Goal: Navigation & Orientation: Find specific page/section

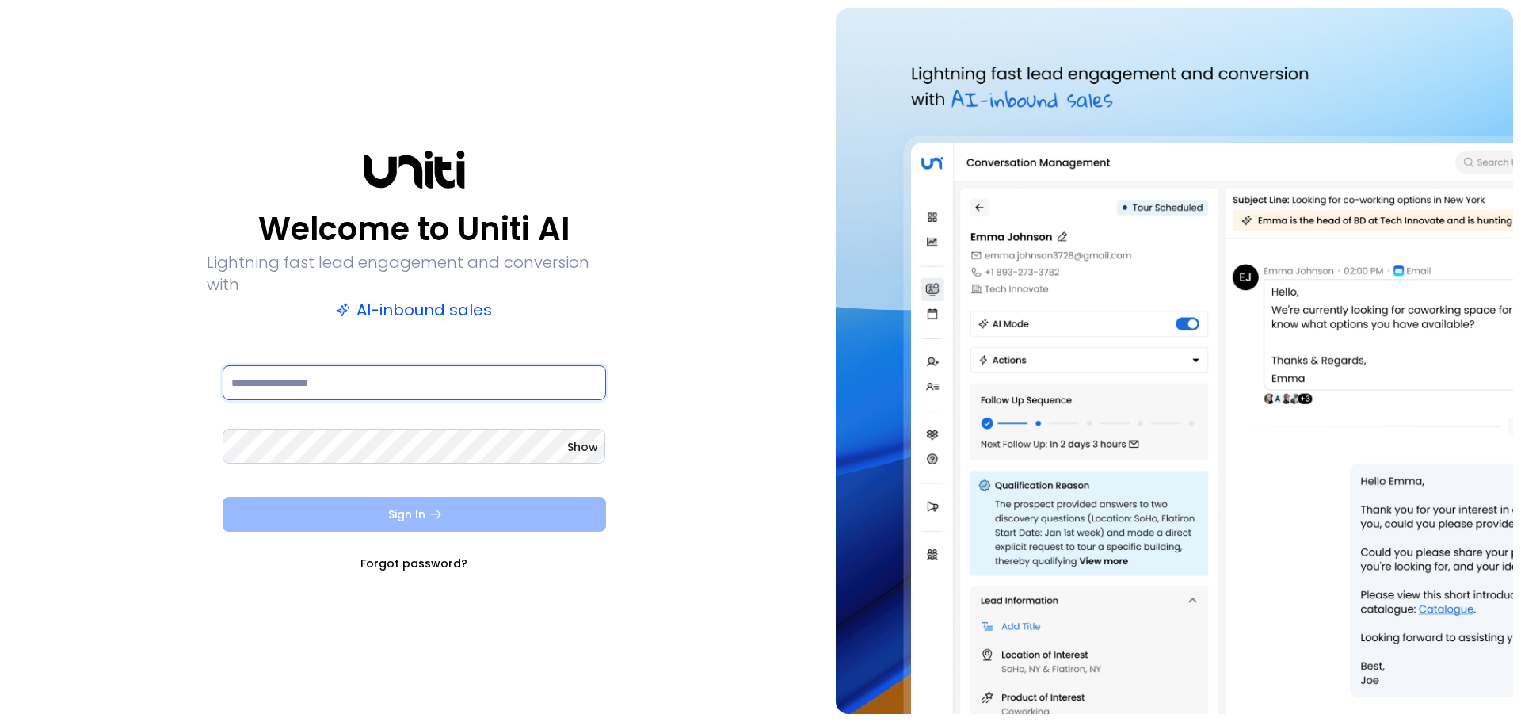
type input "**********"
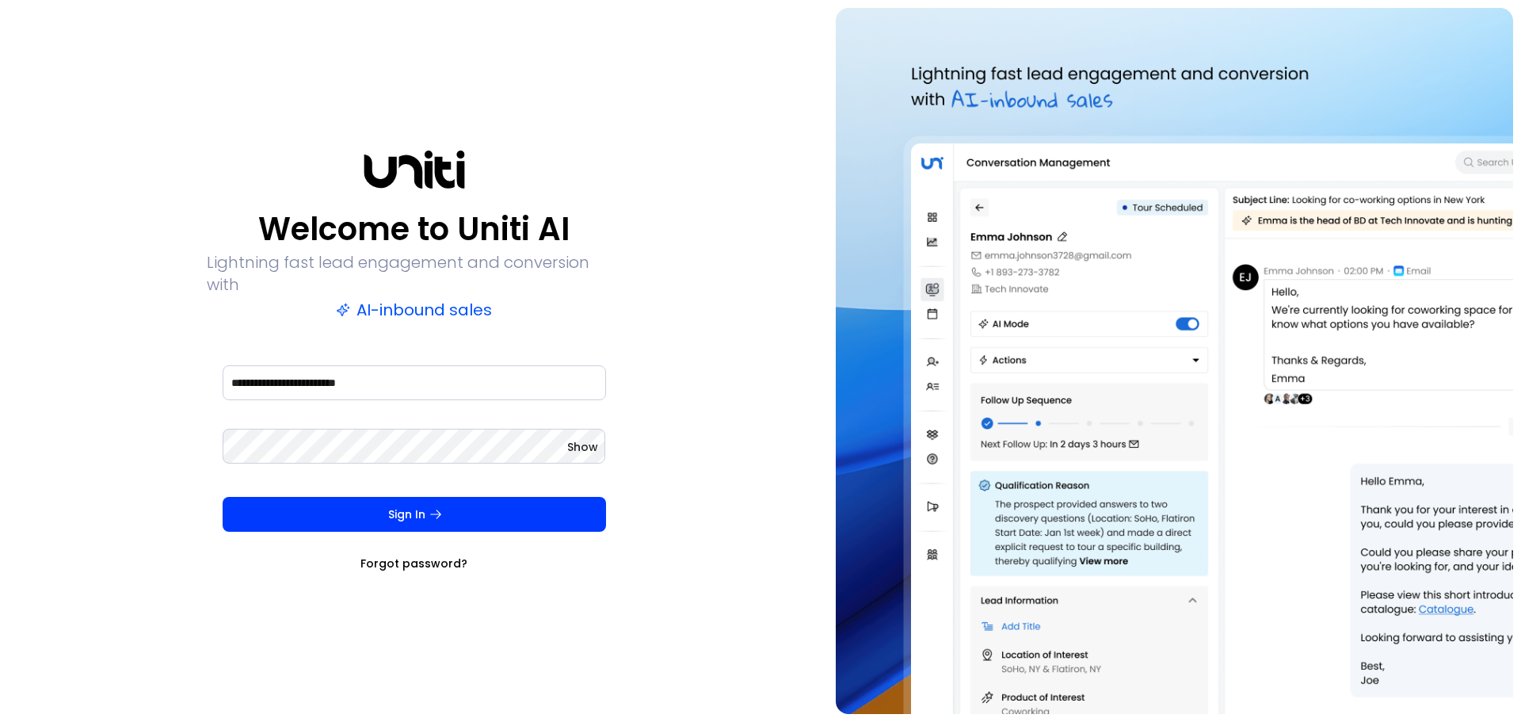
click at [471, 504] on button "Sign In" at bounding box center [414, 514] width 383 height 35
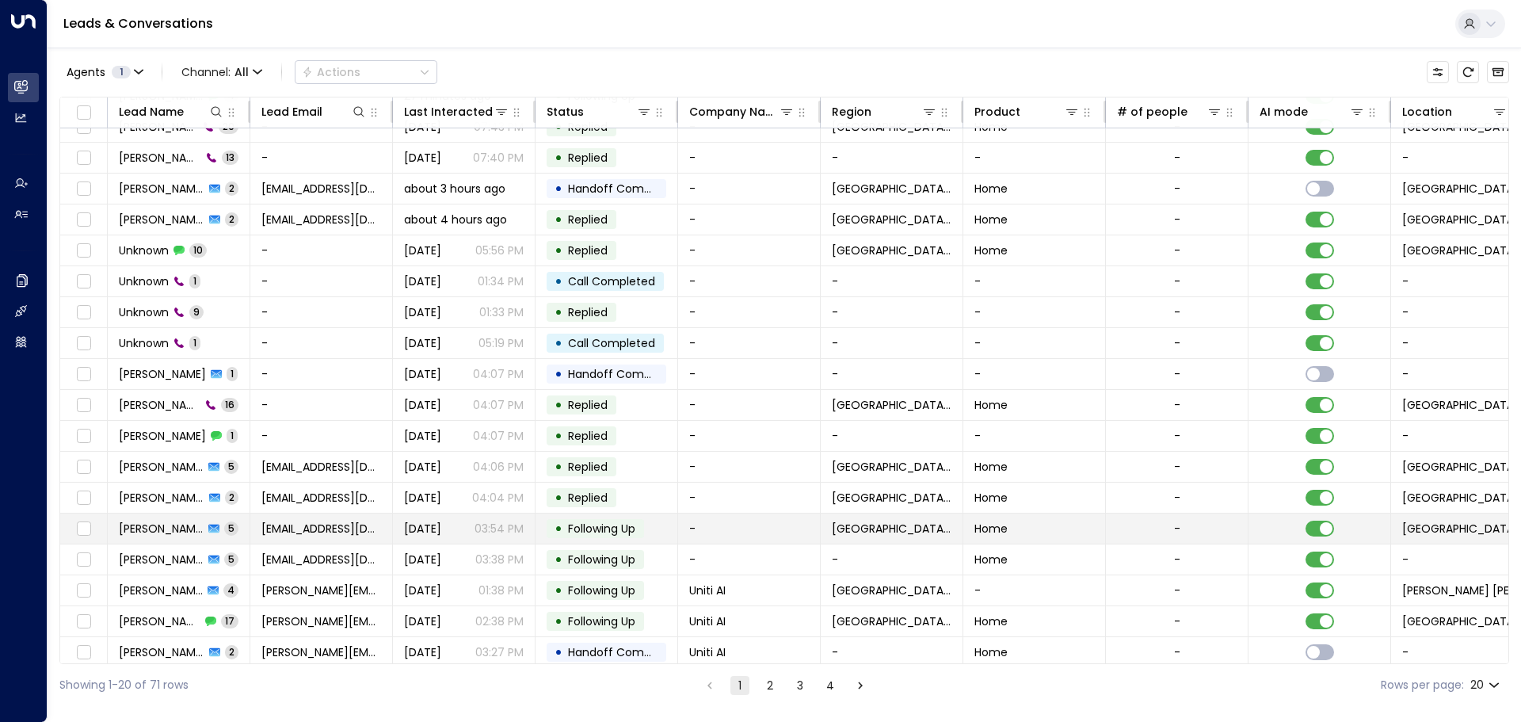
scroll to position [88, 0]
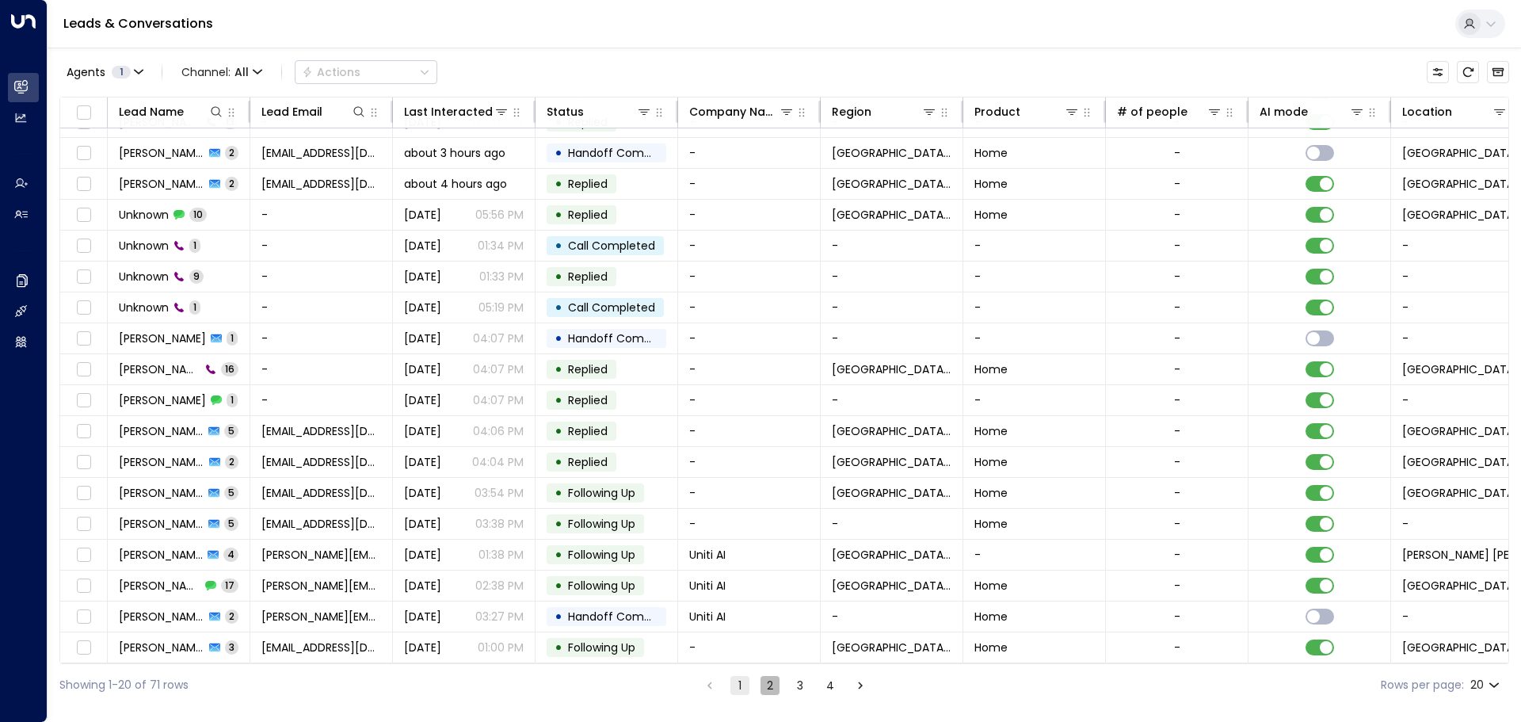
click at [760, 688] on button "2" at bounding box center [769, 685] width 19 height 19
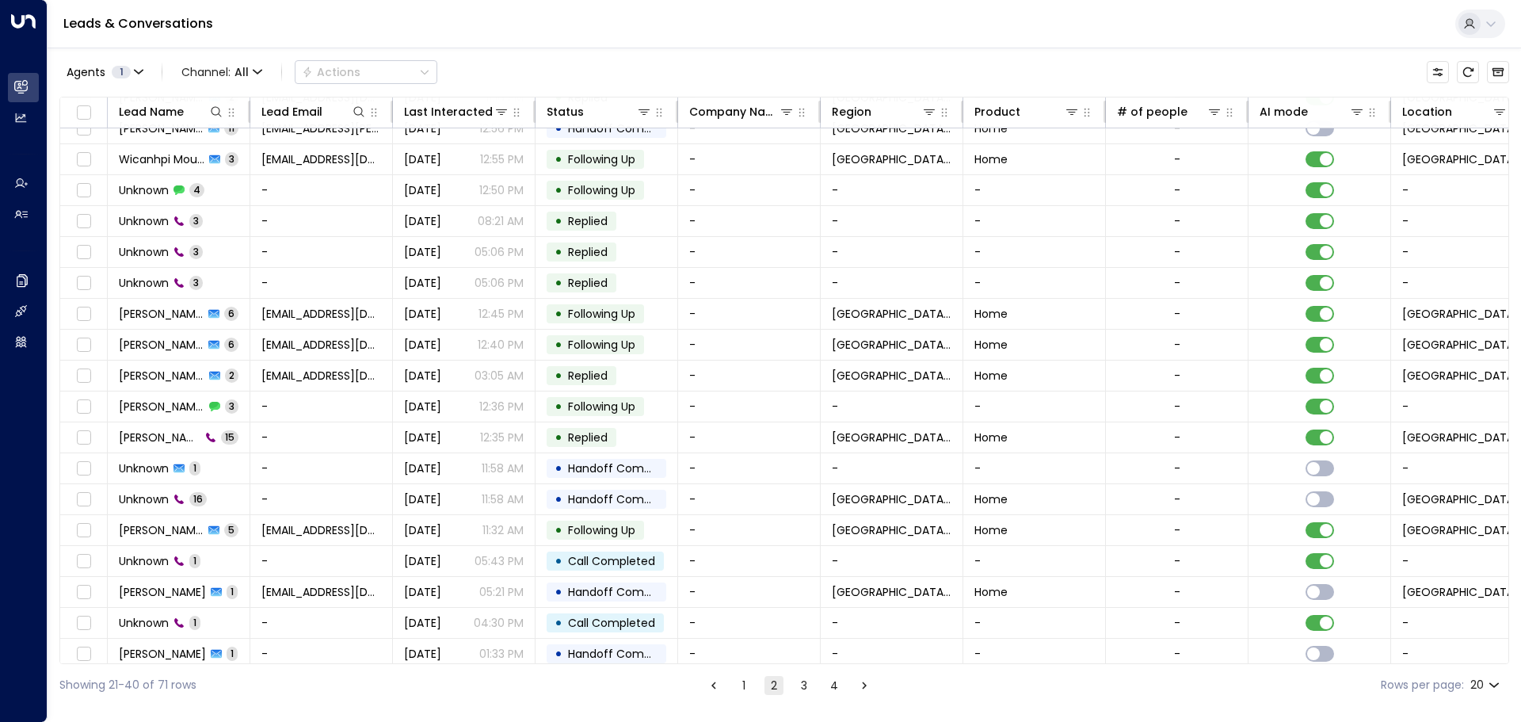
scroll to position [88, 0]
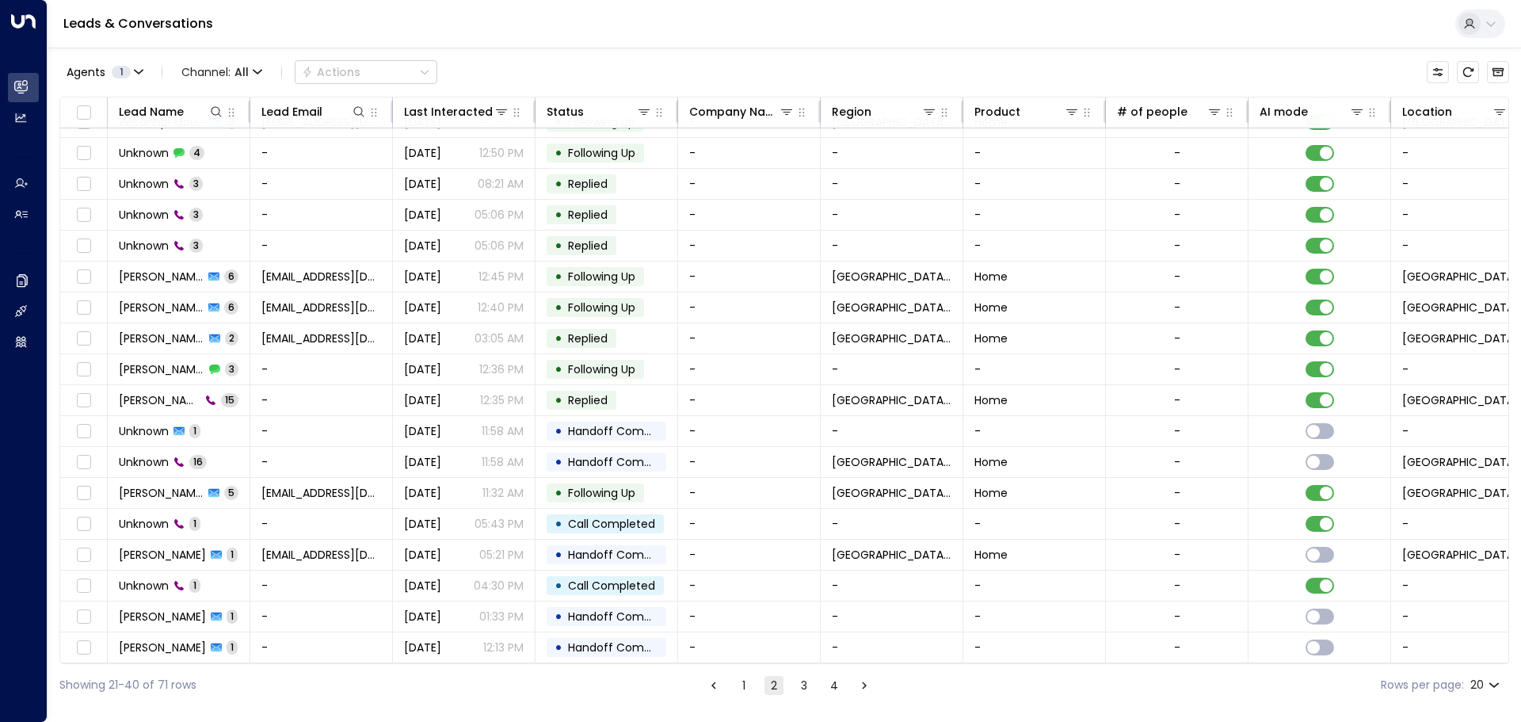
click at [798, 685] on button "3" at bounding box center [804, 685] width 19 height 19
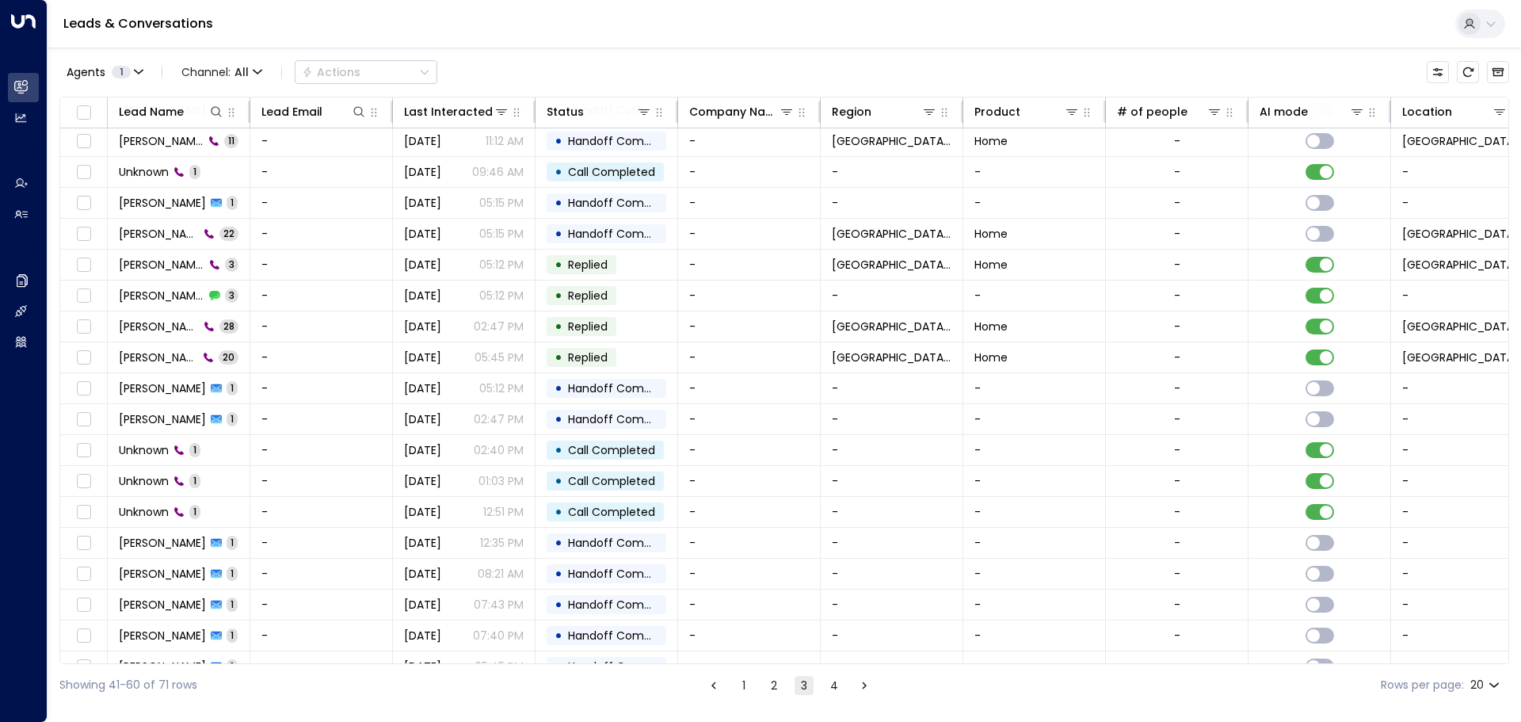
scroll to position [88, 0]
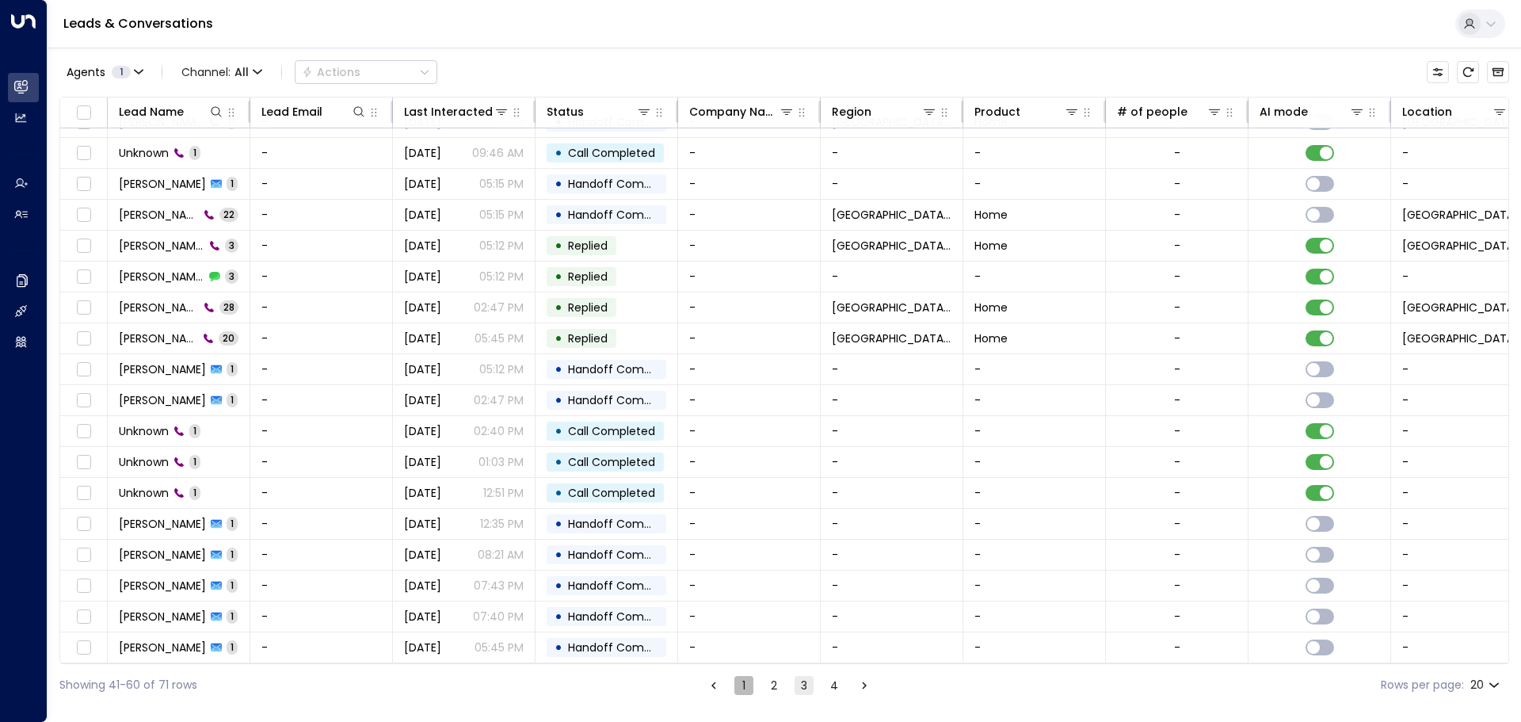
click at [745, 684] on button "1" at bounding box center [743, 685] width 19 height 19
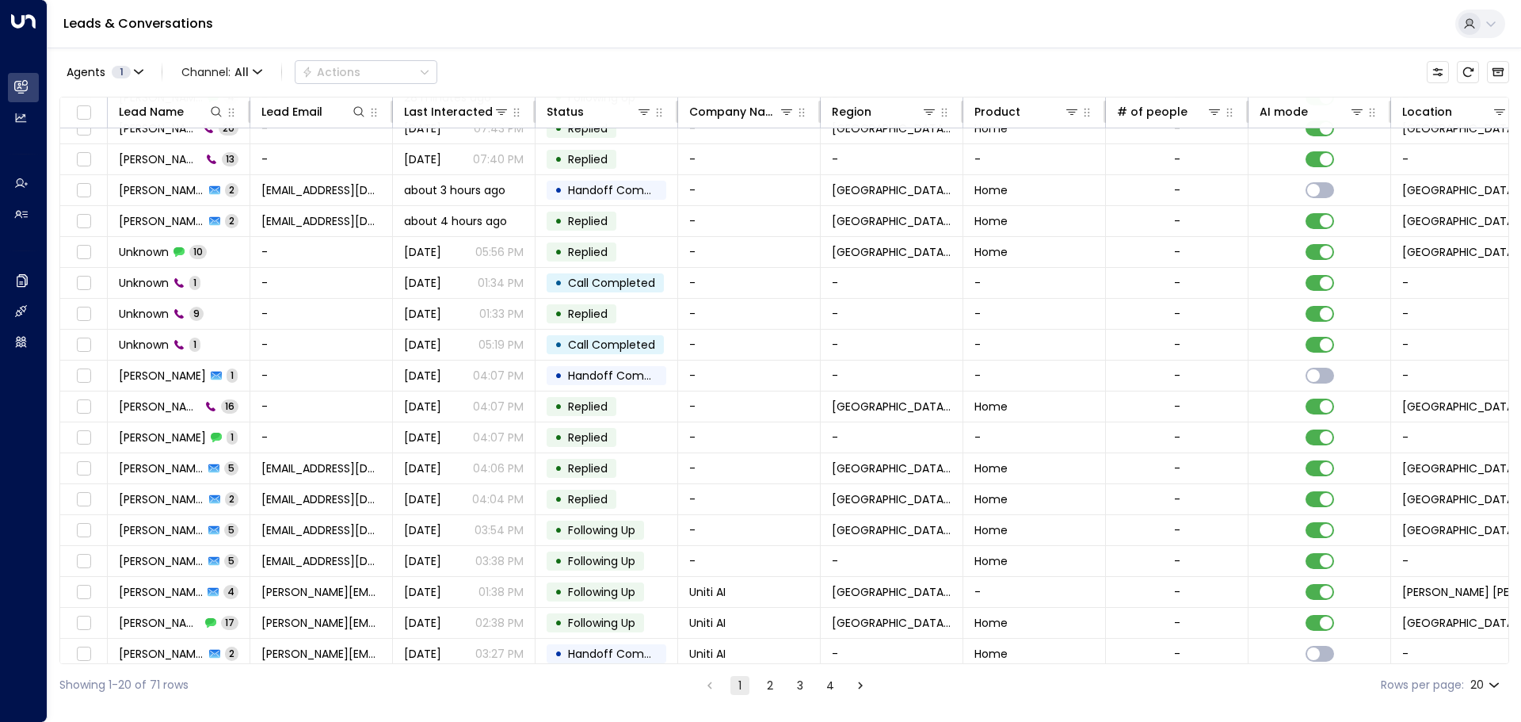
scroll to position [88, 0]
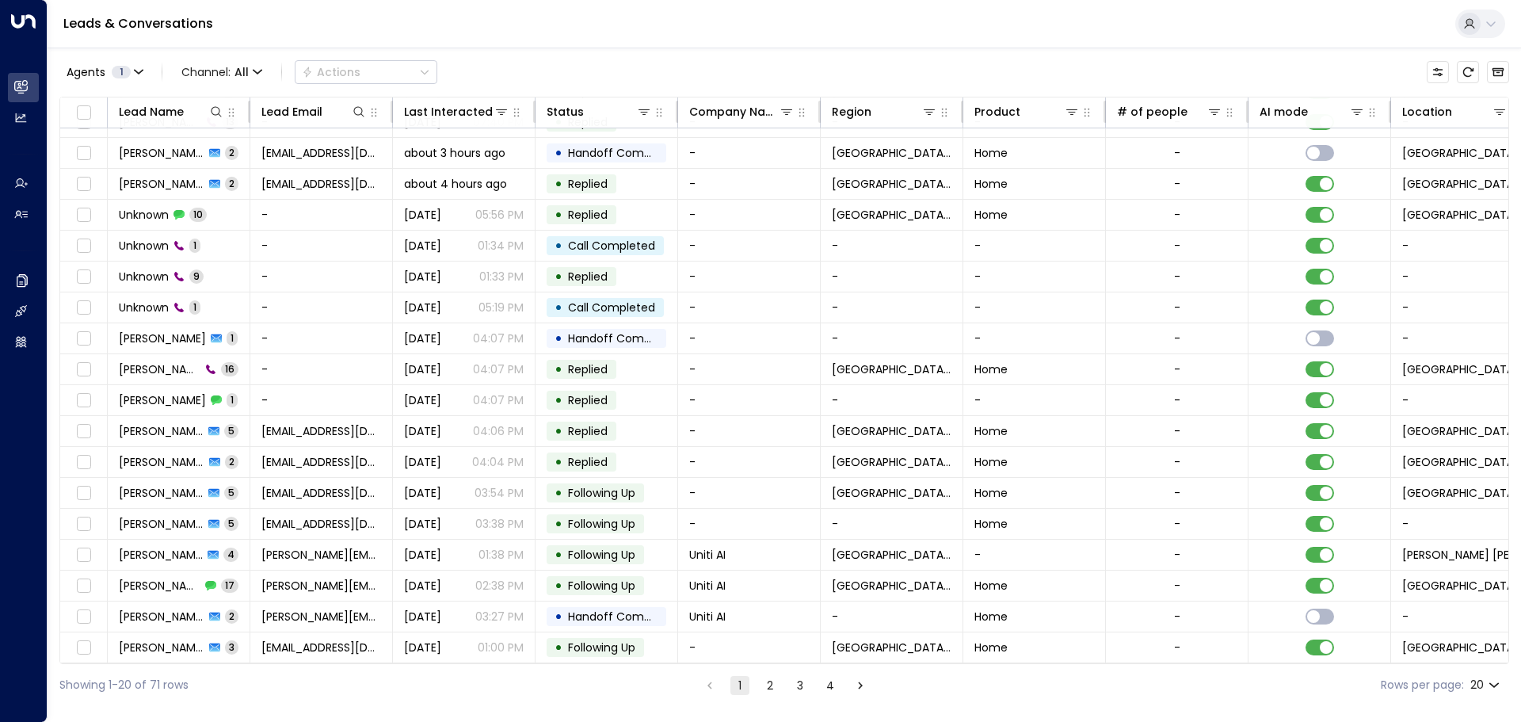
click at [826, 684] on button "4" at bounding box center [830, 685] width 19 height 19
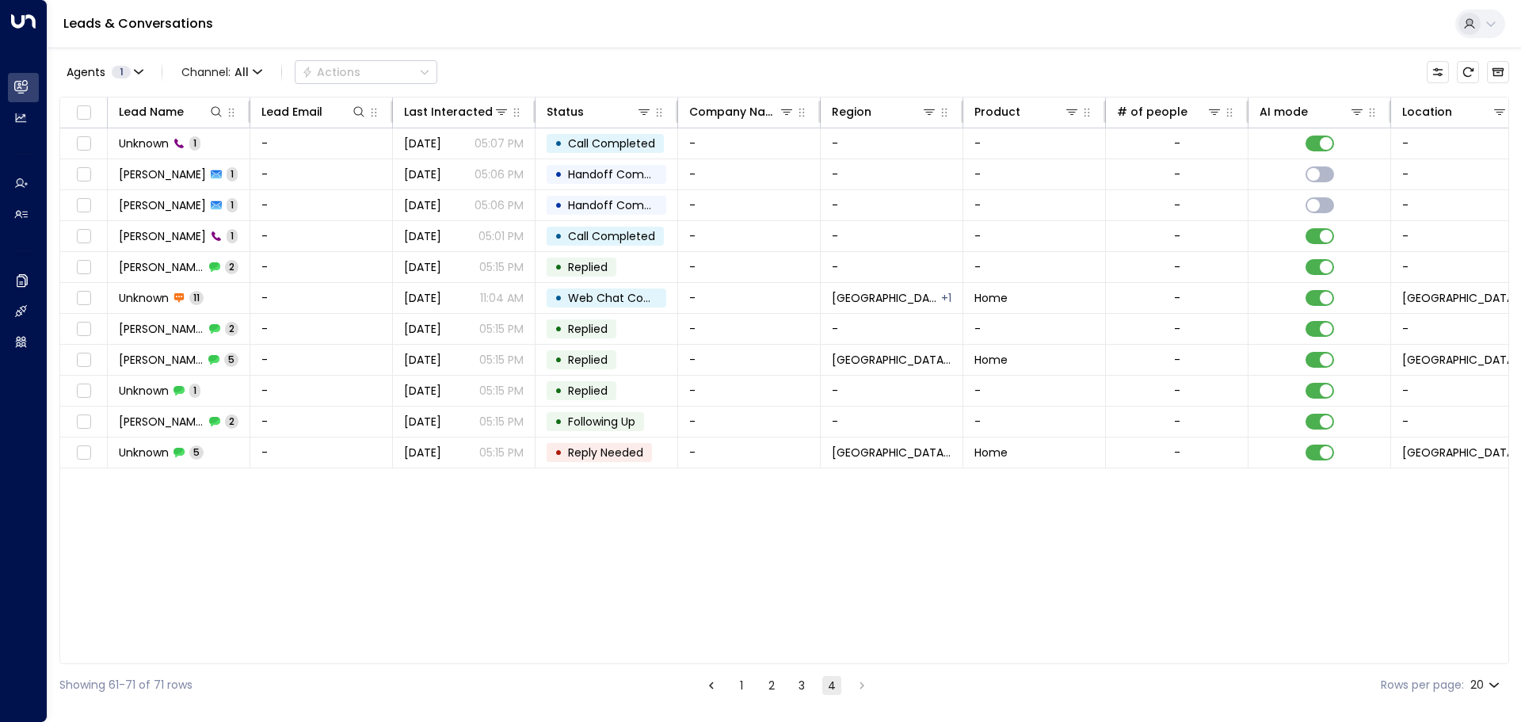
drag, startPoint x: 801, startPoint y: 685, endPoint x: 785, endPoint y: 687, distance: 15.9
click at [800, 685] on button "3" at bounding box center [801, 685] width 19 height 19
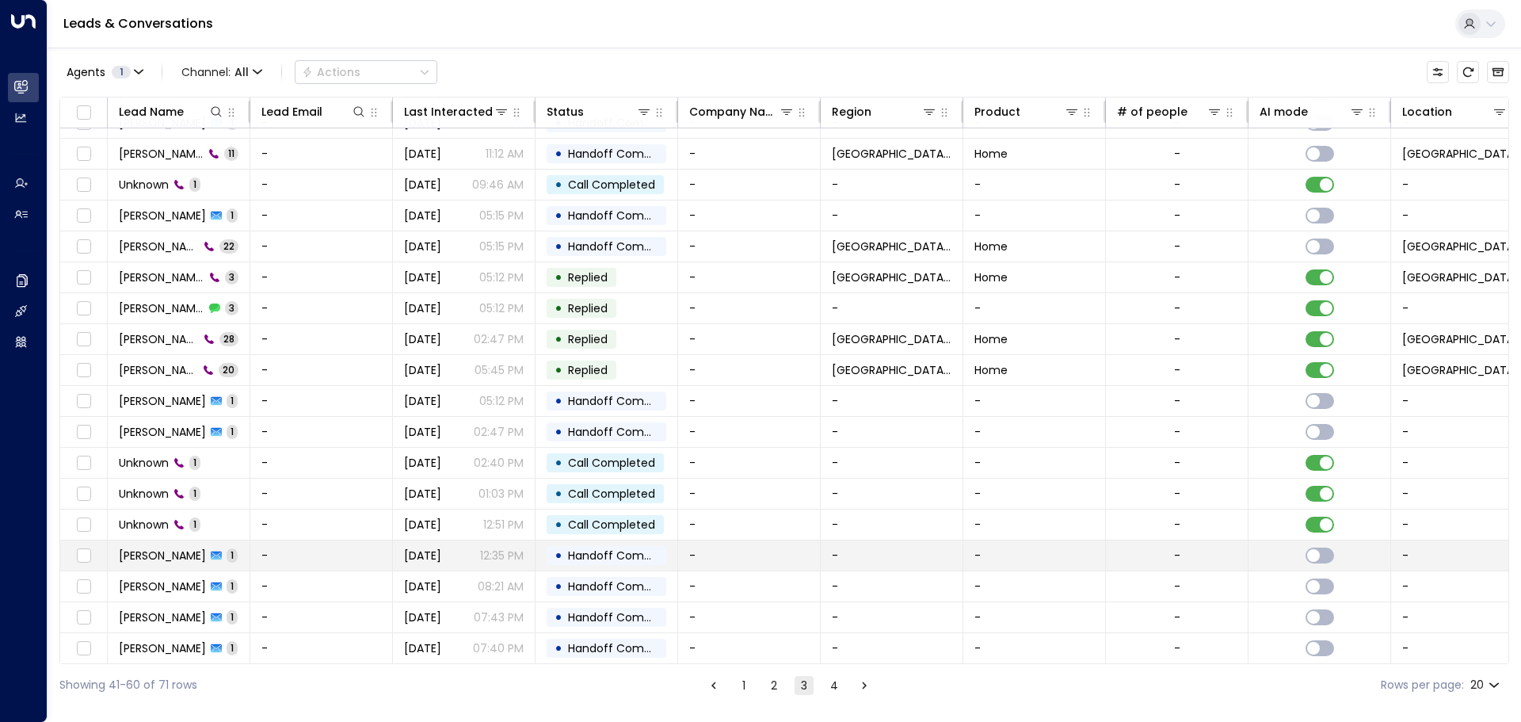
scroll to position [88, 0]
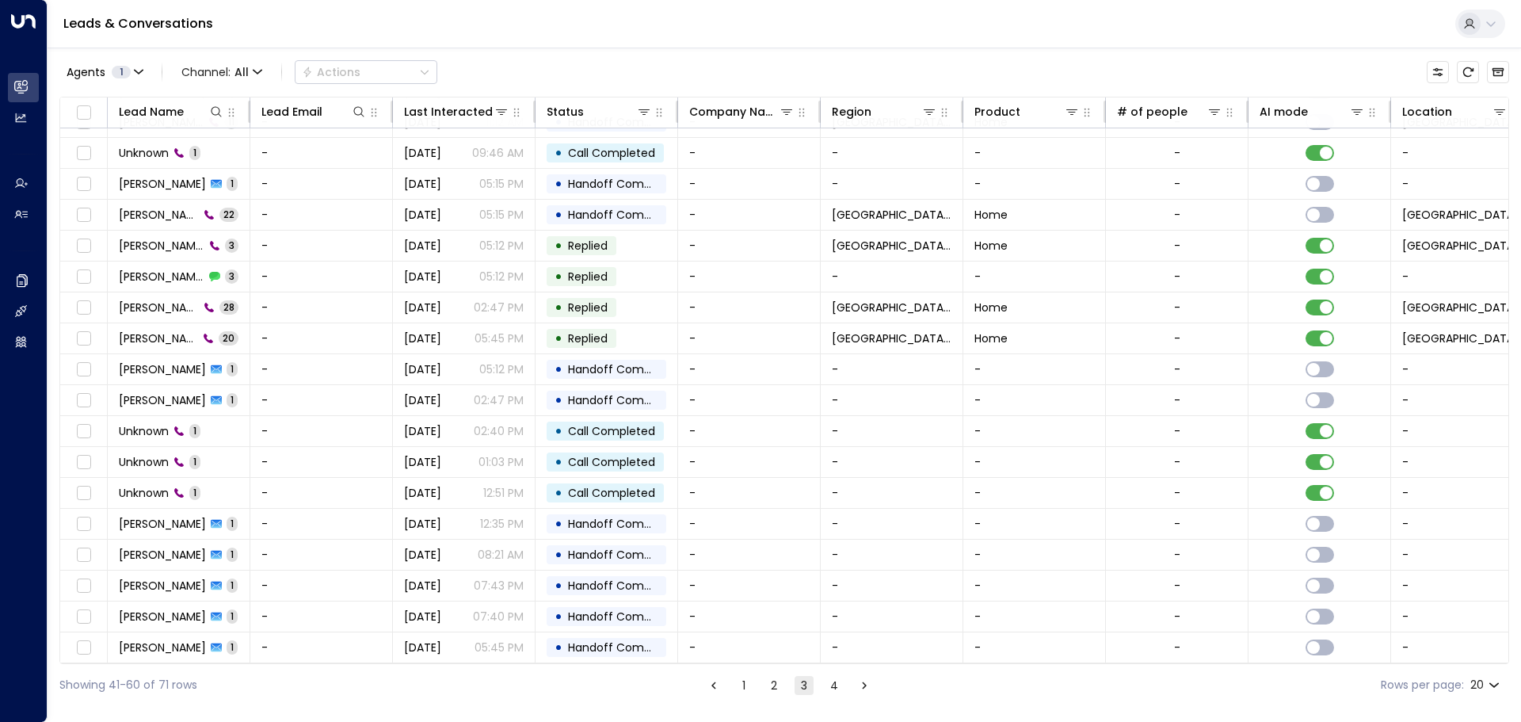
click at [764, 685] on li "2" at bounding box center [774, 685] width 21 height 20
click at [768, 685] on button "2" at bounding box center [773, 685] width 19 height 19
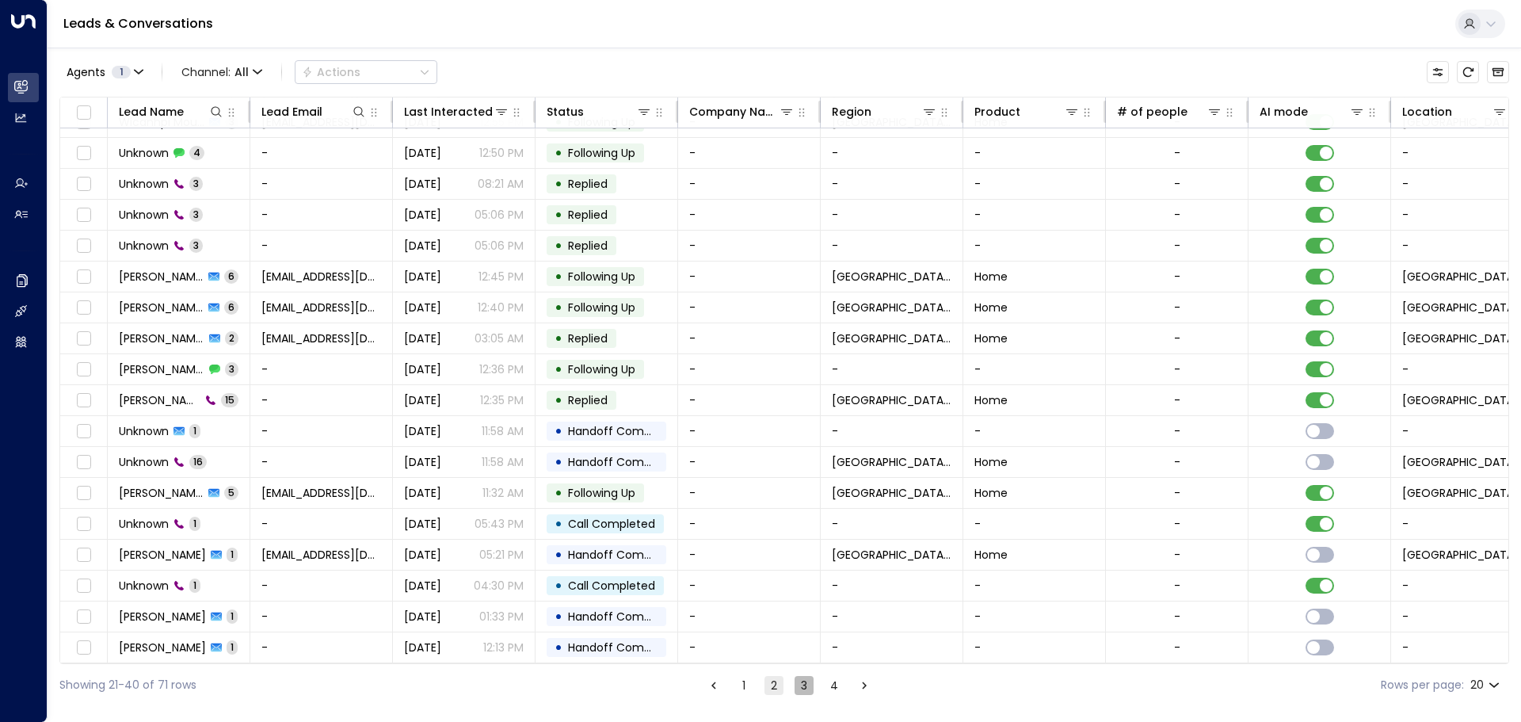
click at [798, 687] on button "3" at bounding box center [804, 685] width 19 height 19
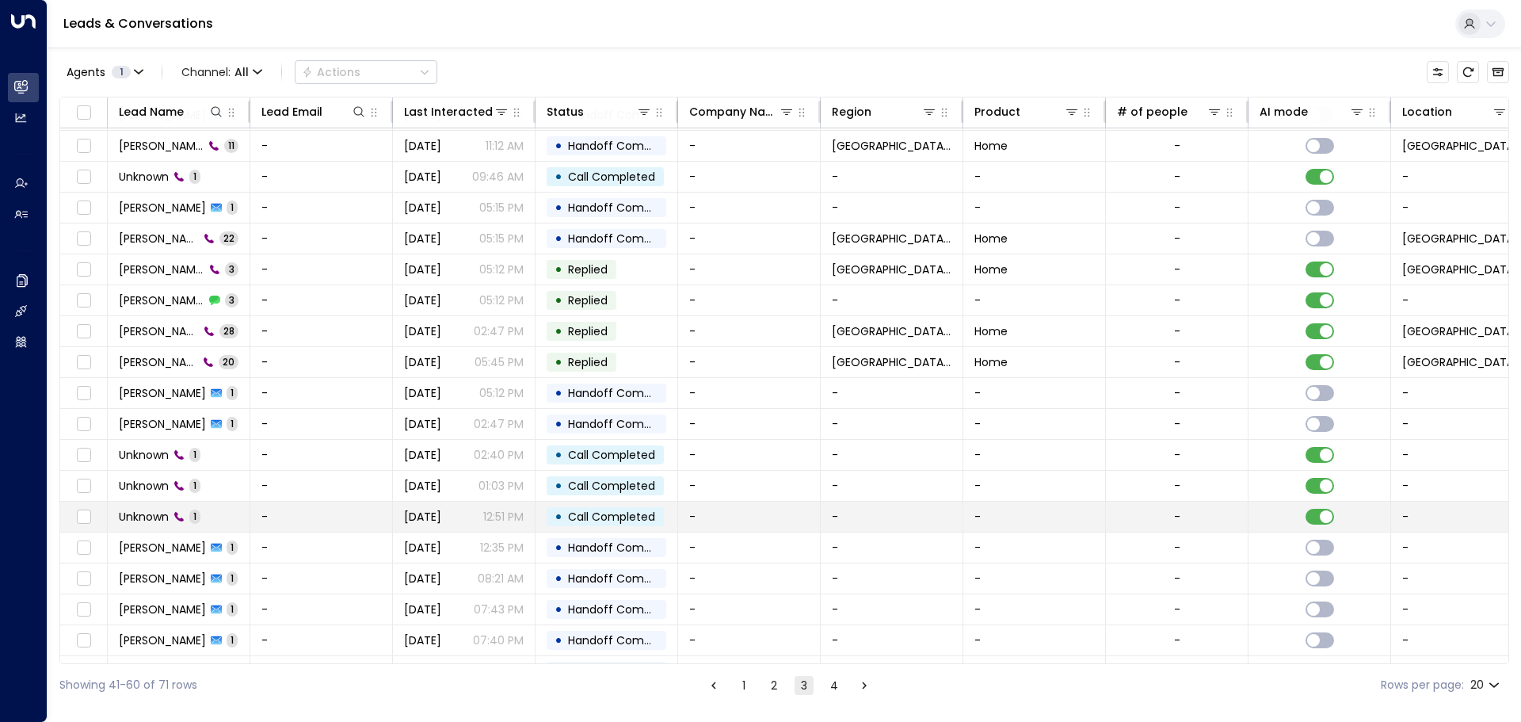
scroll to position [88, 0]
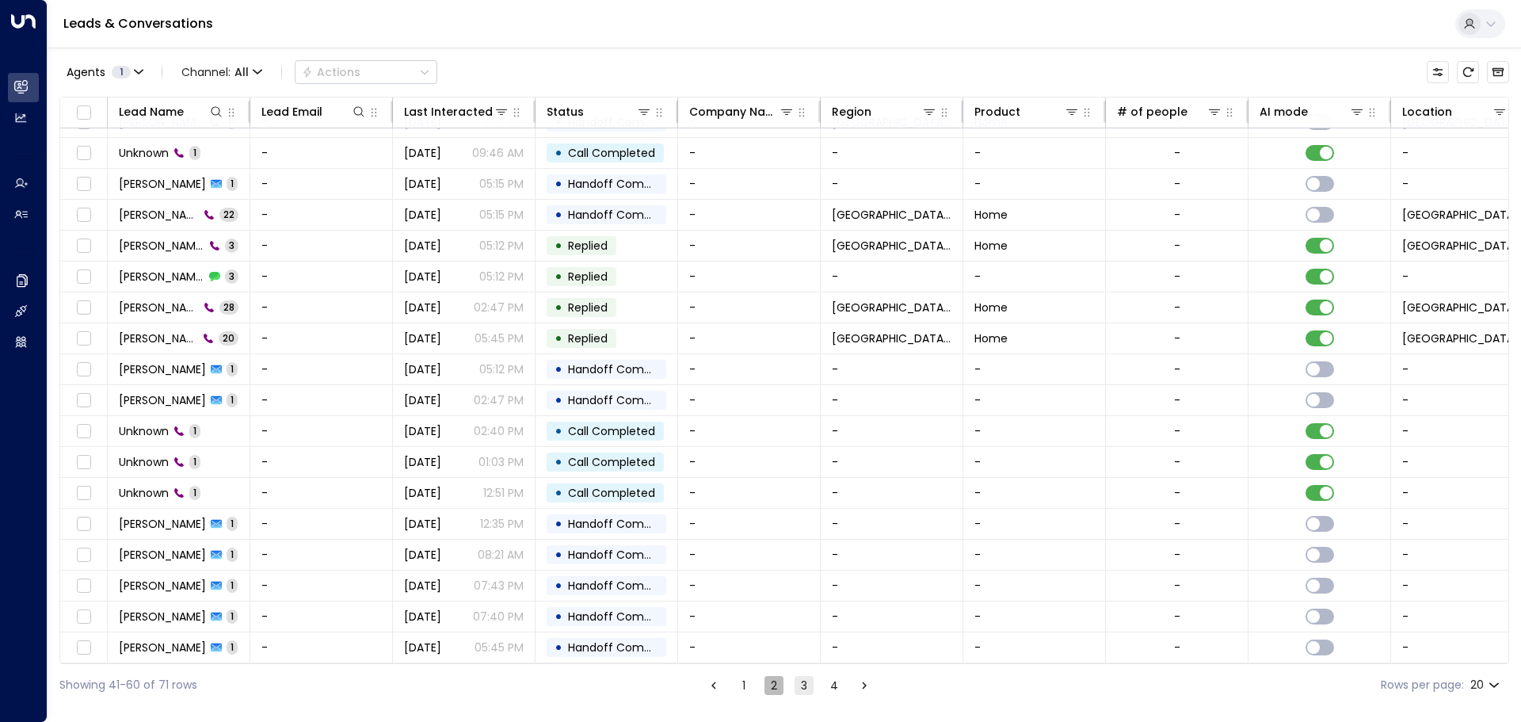
click at [769, 684] on button "2" at bounding box center [773, 685] width 19 height 19
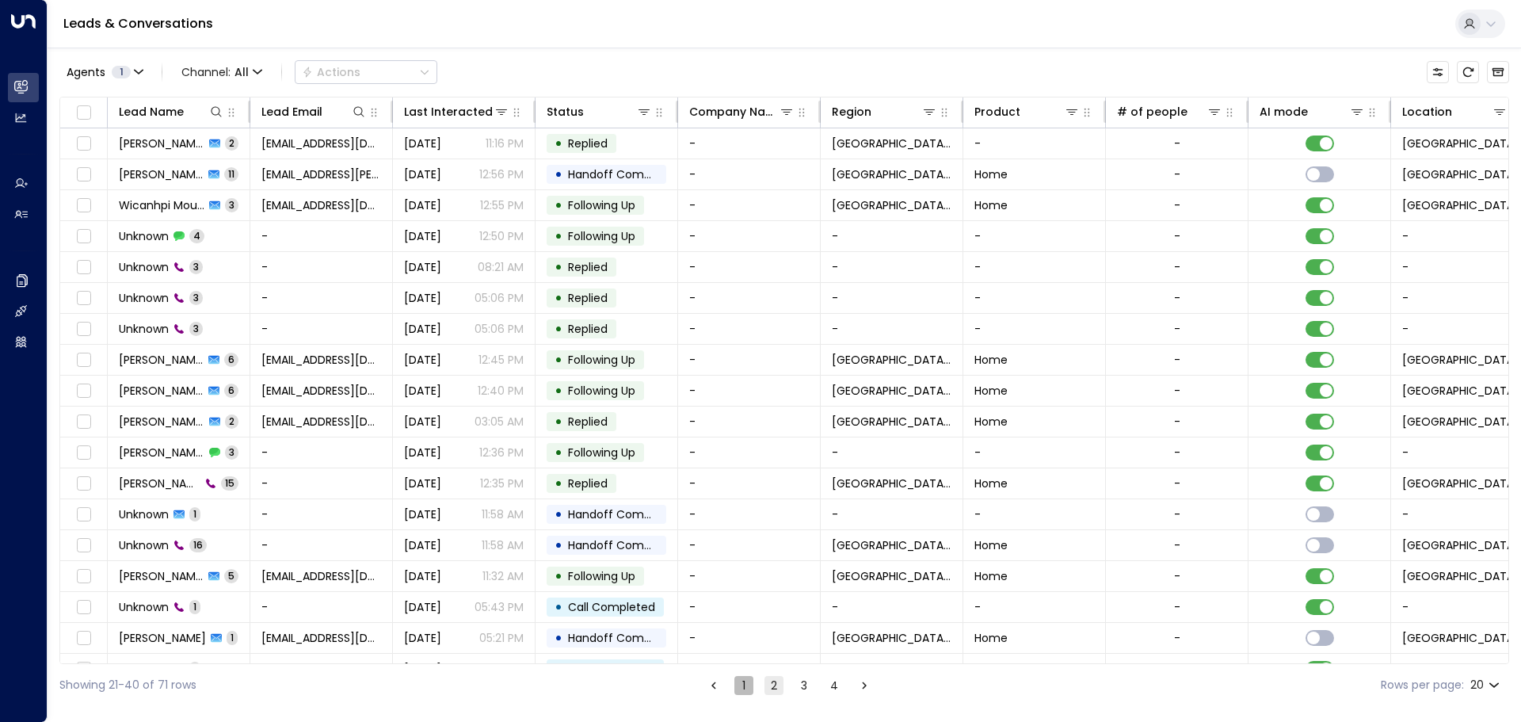
click at [742, 686] on button "1" at bounding box center [743, 685] width 19 height 19
